Goal: Task Accomplishment & Management: Manage account settings

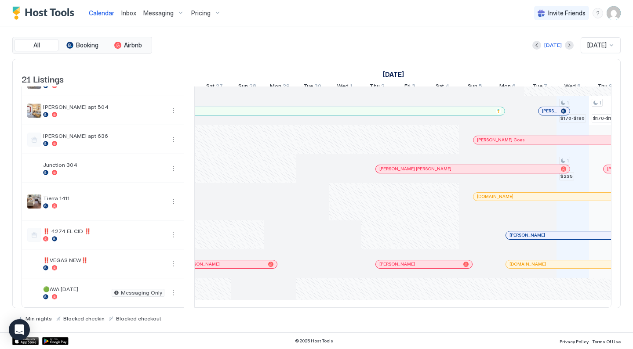
scroll to position [0, 388]
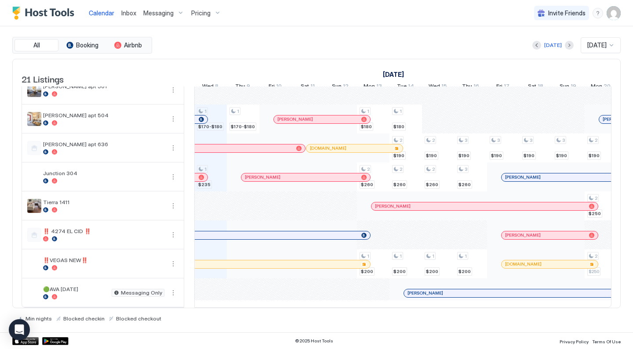
scroll to position [395, 0]
click at [208, 11] on span "Pricing" at bounding box center [200, 13] width 19 height 8
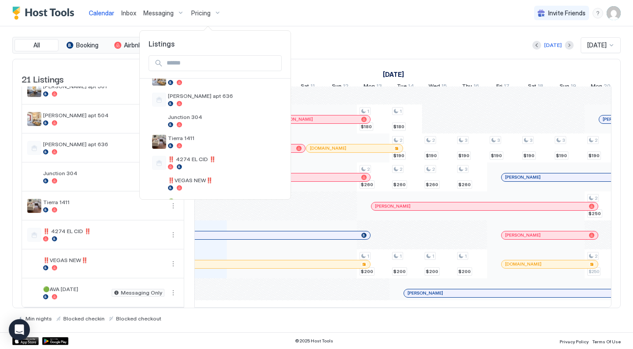
scroll to position [347, 0]
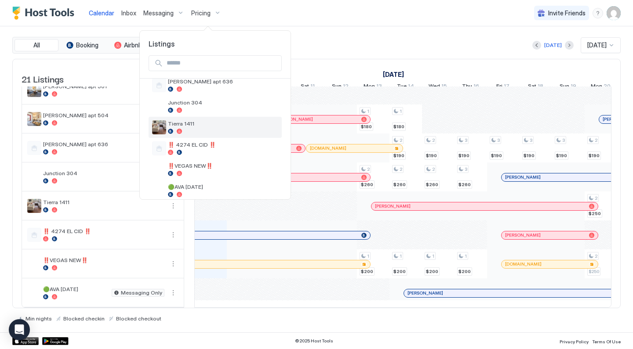
click at [207, 123] on span "Tierra 1411" at bounding box center [223, 123] width 110 height 7
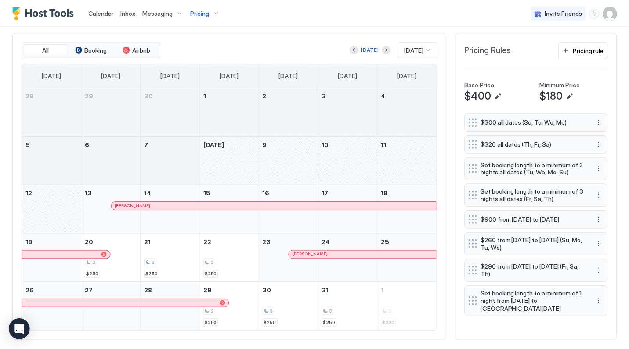
scroll to position [264, 0]
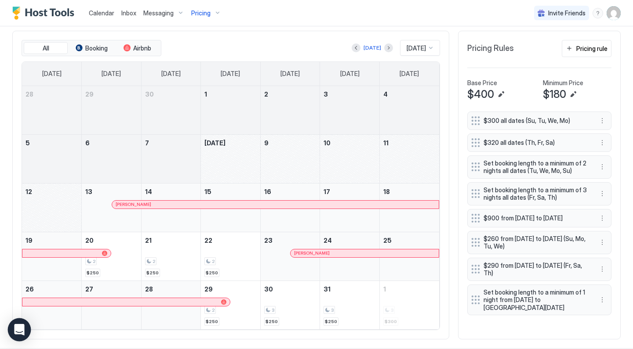
click at [24, 327] on icon "Open Intercom Messenger" at bounding box center [19, 329] width 11 height 11
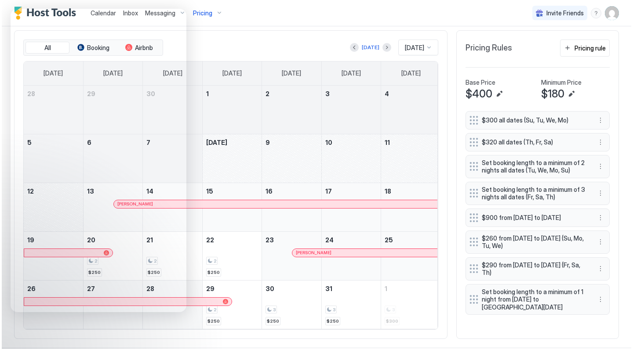
scroll to position [169, 506]
click at [255, 160] on div "October 8, 2025" at bounding box center [230, 159] width 59 height 48
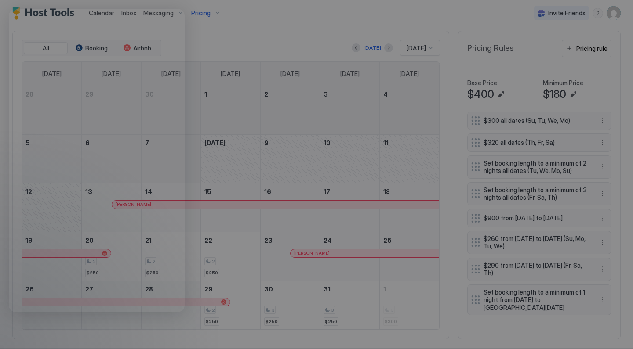
type input "***"
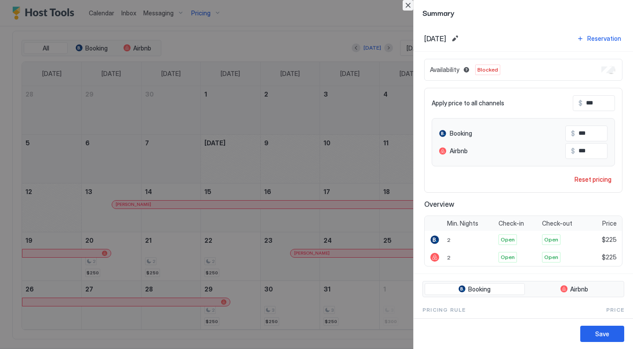
click at [410, 6] on button "Close" at bounding box center [408, 5] width 11 height 11
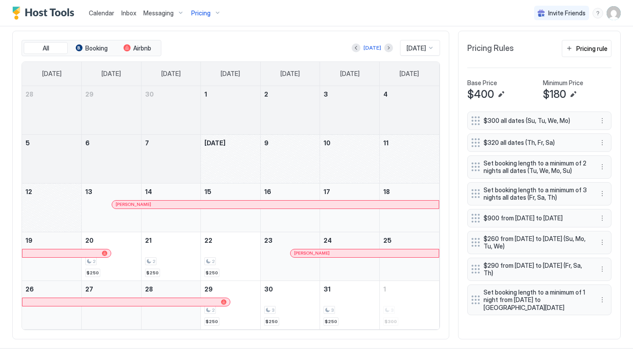
click at [615, 18] on img "User profile" at bounding box center [613, 13] width 14 height 14
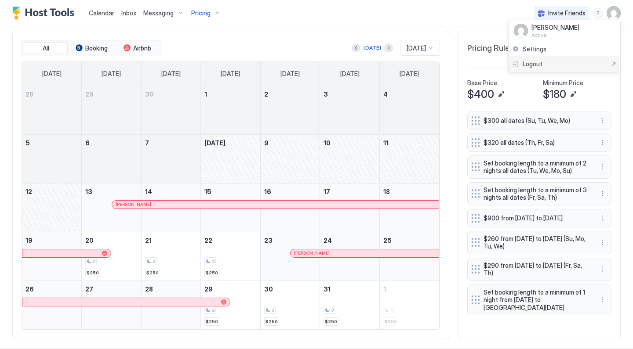
click at [540, 60] on span "Logout" at bounding box center [533, 64] width 20 height 8
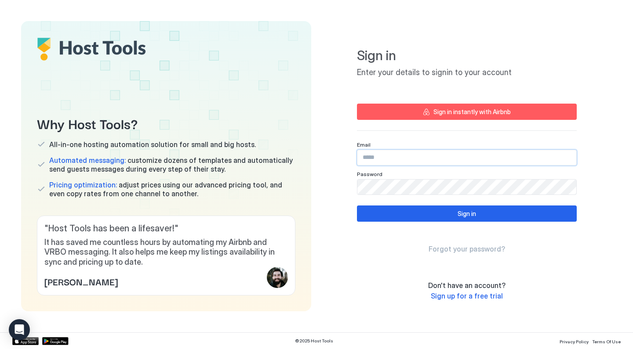
type input "**********"
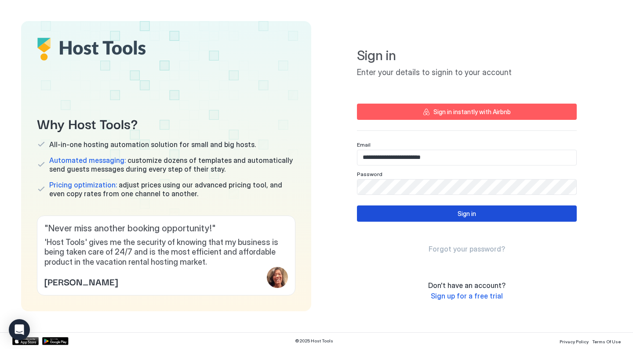
click at [414, 219] on button "Sign in" at bounding box center [467, 214] width 220 height 16
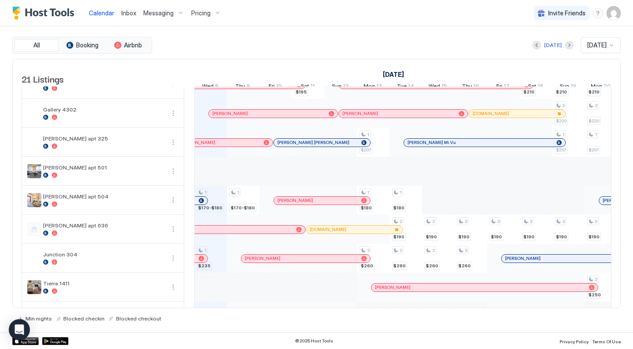
scroll to position [395, 0]
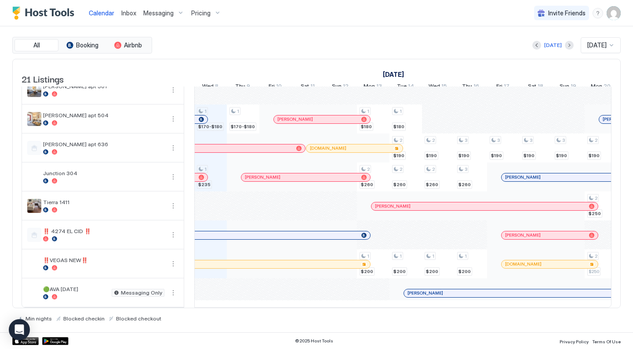
click at [615, 13] on img "User profile" at bounding box center [613, 13] width 14 height 14
drag, startPoint x: 493, startPoint y: 203, endPoint x: 403, endPoint y: 207, distance: 89.7
click at [404, 208] on div at bounding box center [316, 174] width 633 height 349
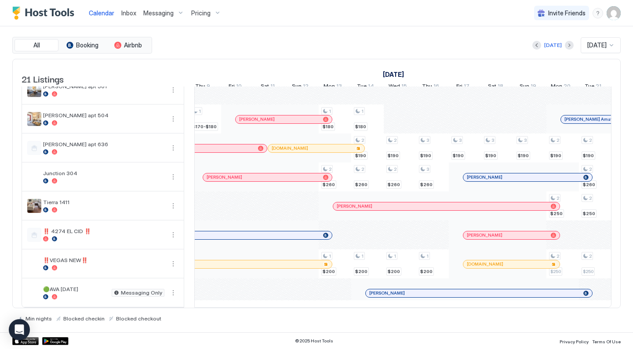
scroll to position [0, 514]
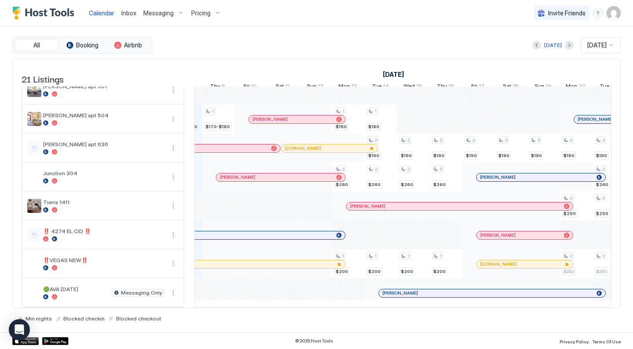
click at [614, 14] on img "User profile" at bounding box center [613, 13] width 14 height 14
click at [537, 47] on span "Settings" at bounding box center [535, 49] width 24 height 8
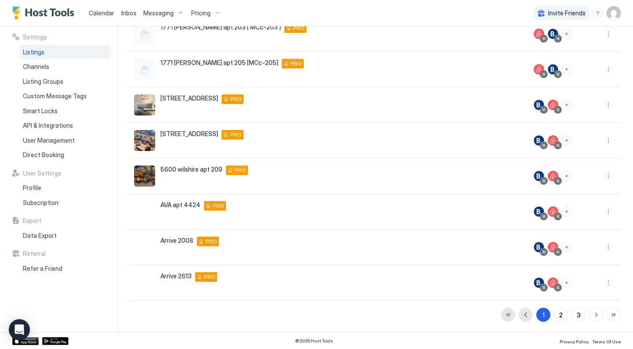
click at [563, 316] on div "2" at bounding box center [561, 315] width 4 height 9
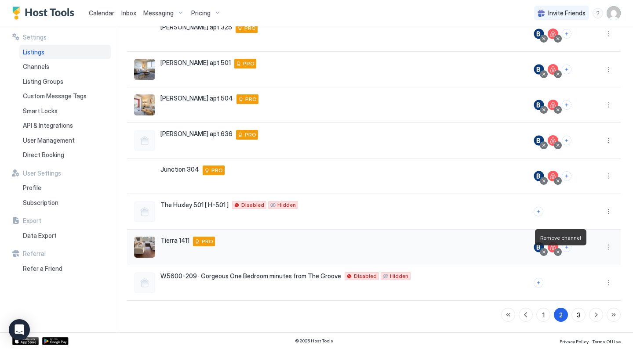
click at [560, 252] on div at bounding box center [558, 252] width 4 height 4
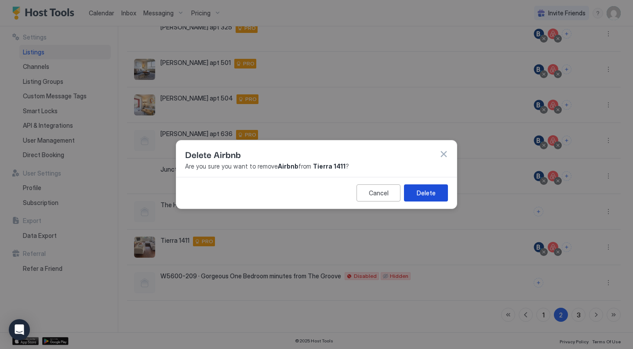
click at [425, 192] on div "Delete" at bounding box center [426, 193] width 19 height 9
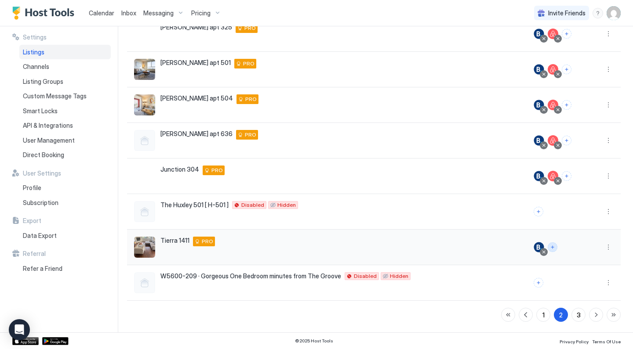
click at [555, 247] on button "Connect channels" at bounding box center [553, 248] width 10 height 10
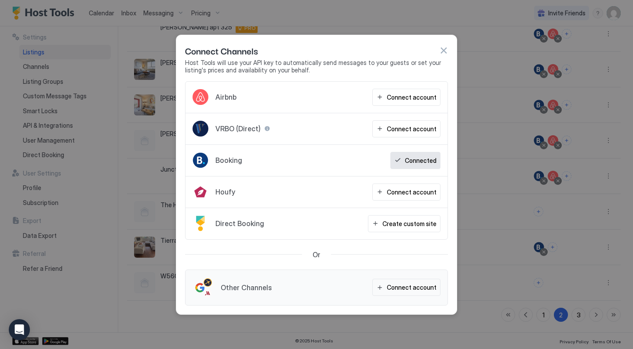
click at [417, 98] on div "Connect account" at bounding box center [412, 97] width 50 height 9
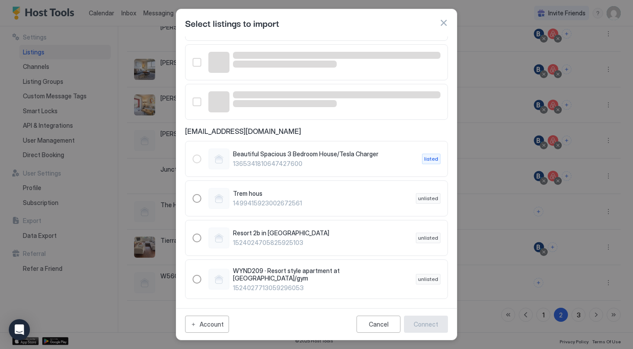
scroll to position [340, 0]
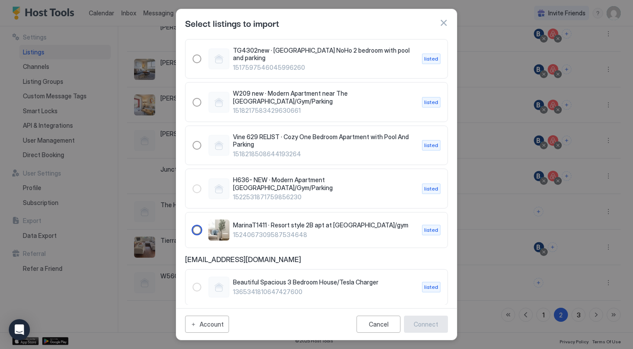
click at [253, 221] on span "MarinaT1411 · Resort style 2B apt at Marina Del Rey pool/gym" at bounding box center [324, 225] width 182 height 8
click at [416, 323] on div "Connect" at bounding box center [426, 324] width 25 height 9
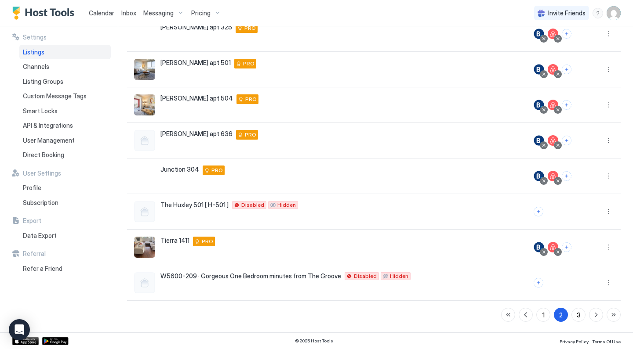
click at [100, 11] on span "Calendar" at bounding box center [101, 12] width 25 height 7
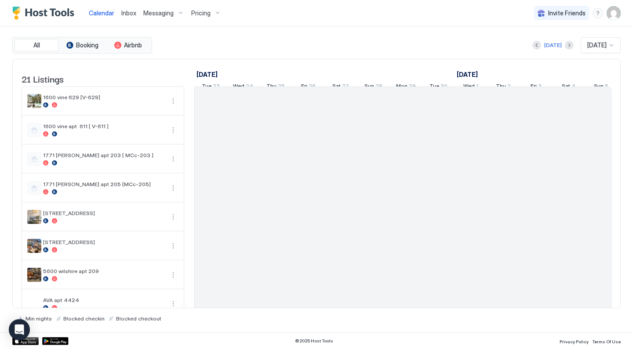
click at [101, 13] on span "Calendar" at bounding box center [101, 12] width 25 height 7
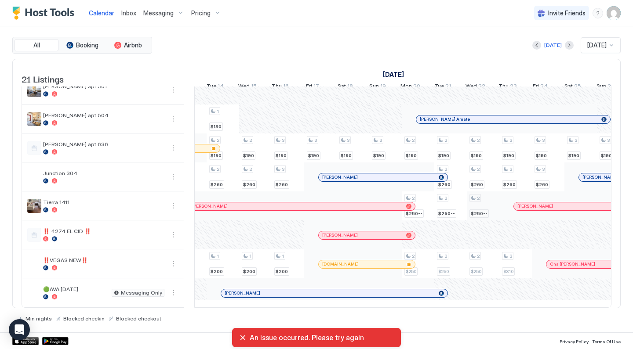
scroll to position [0, 679]
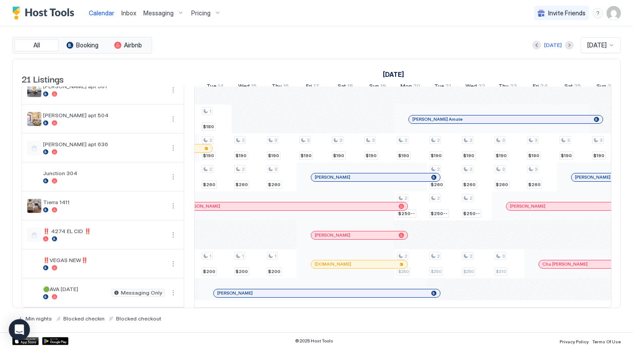
click at [207, 15] on span "Pricing" at bounding box center [200, 13] width 19 height 8
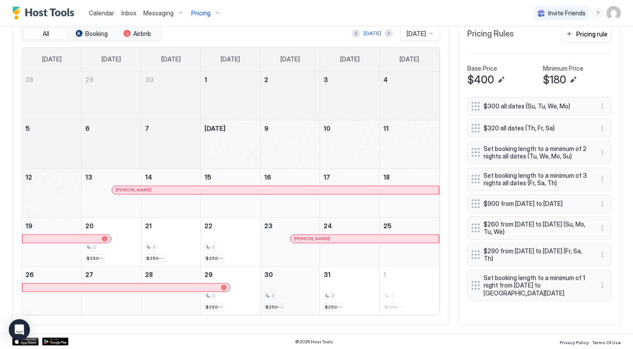
scroll to position [278, 0]
click at [328, 290] on div "3 $250--" at bounding box center [349, 291] width 52 height 41
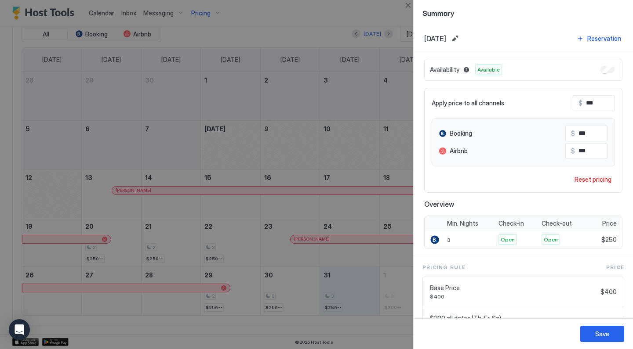
click at [400, 54] on div at bounding box center [316, 174] width 633 height 349
click at [407, 3] on button "Close" at bounding box center [408, 5] width 11 height 11
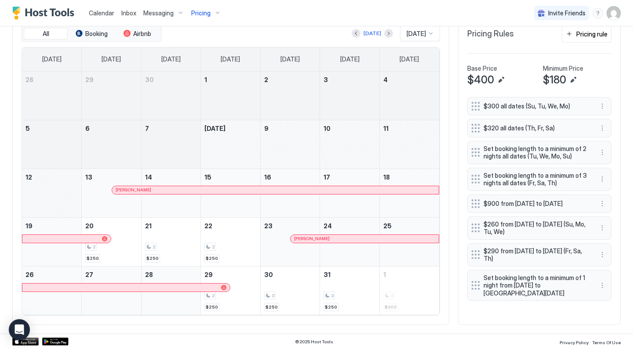
scroll to position [278, 0]
